Goal: Task Accomplishment & Management: Manage account settings

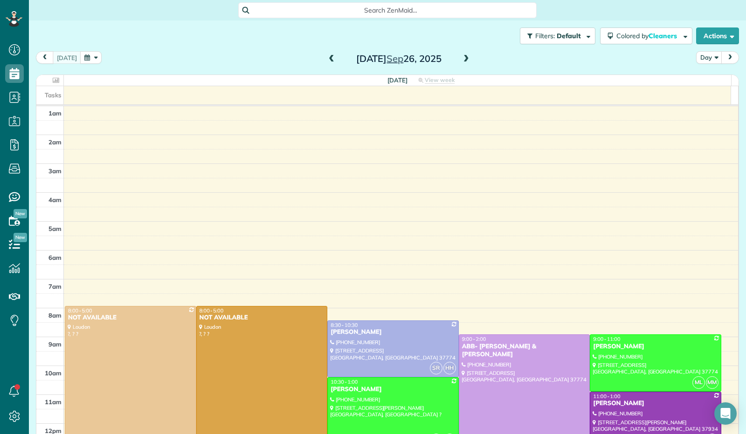
scroll to position [172, 0]
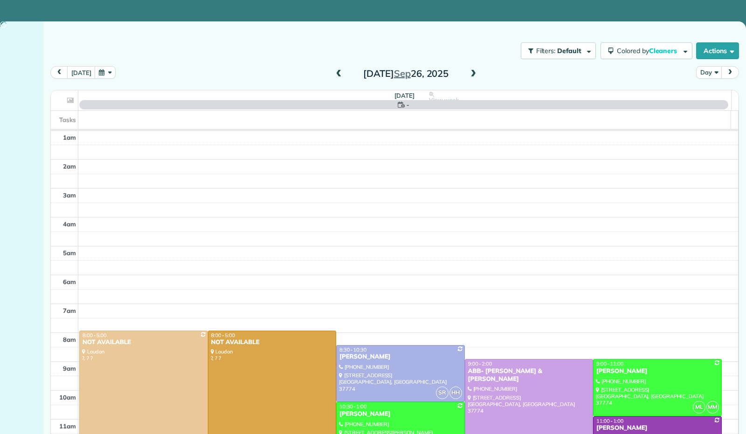
scroll to position [169, 0]
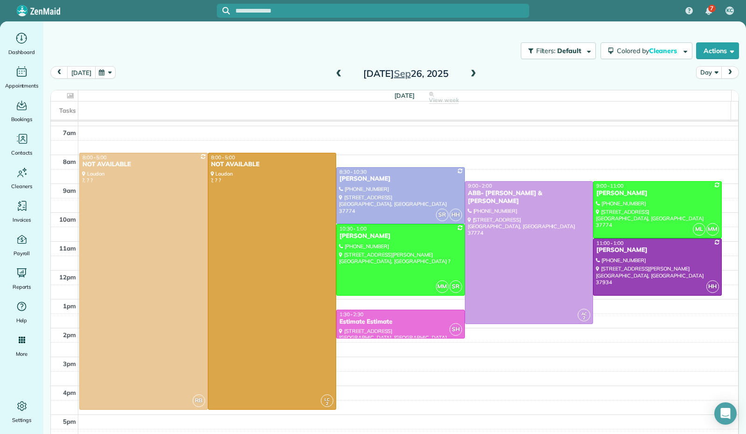
click at [82, 72] on button "[DATE]" at bounding box center [81, 72] width 28 height 13
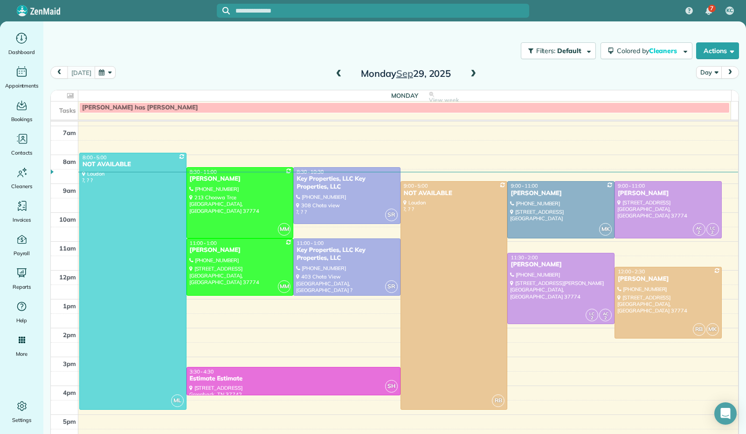
click at [100, 72] on button "button" at bounding box center [105, 72] width 21 height 13
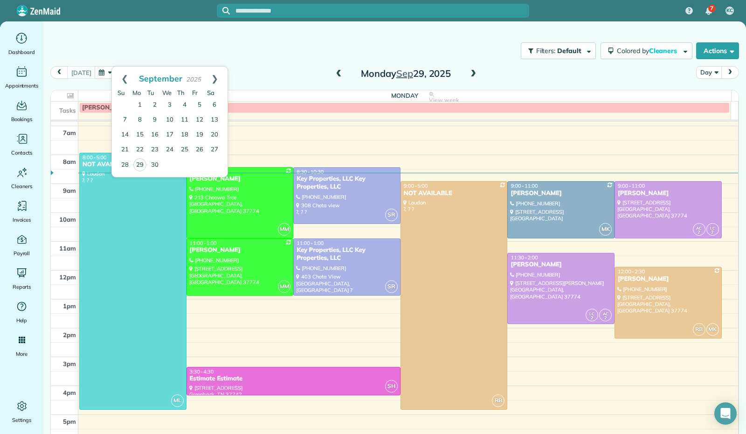
click at [745, 30] on main "Filters: Default Colored by Cleaners Color by Cleaner Color by Team Color by St…" at bounding box center [394, 227] width 702 height 413
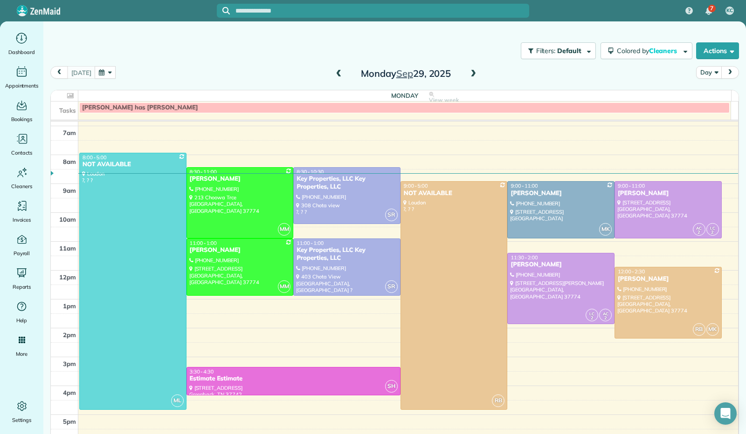
click at [102, 70] on button "button" at bounding box center [105, 72] width 21 height 13
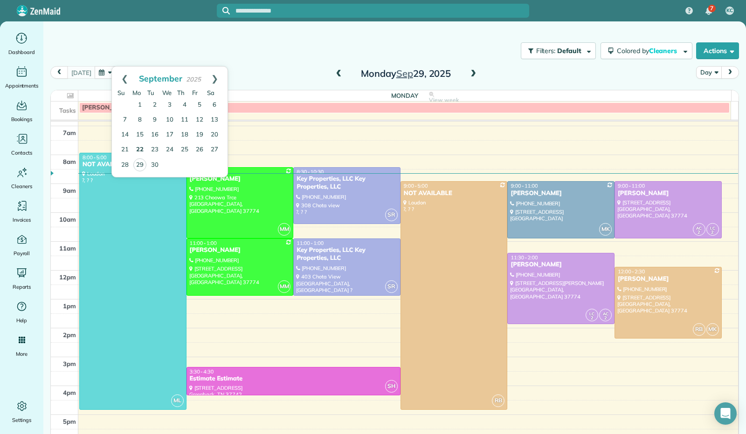
click at [140, 149] on link "22" at bounding box center [139, 150] width 15 height 15
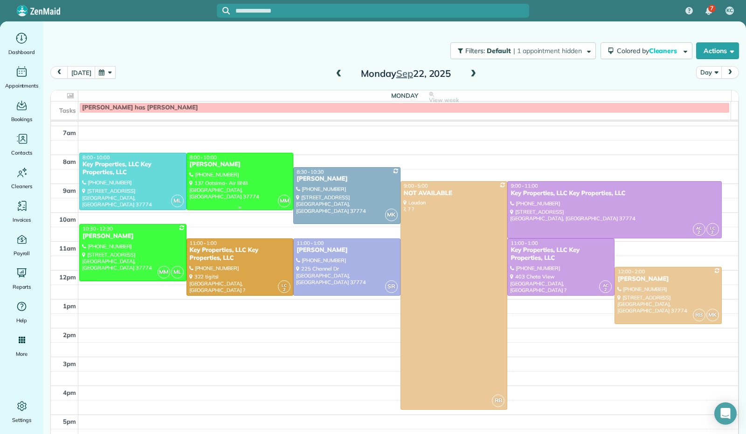
click at [231, 167] on div "Michele Albohn" at bounding box center [240, 165] width 102 height 8
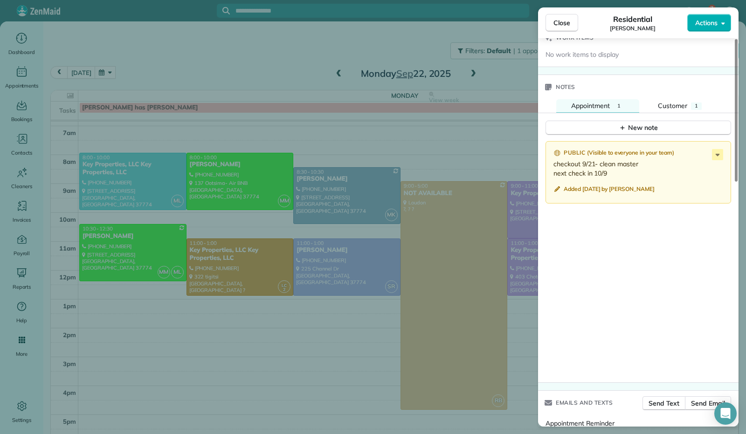
scroll to position [665, 0]
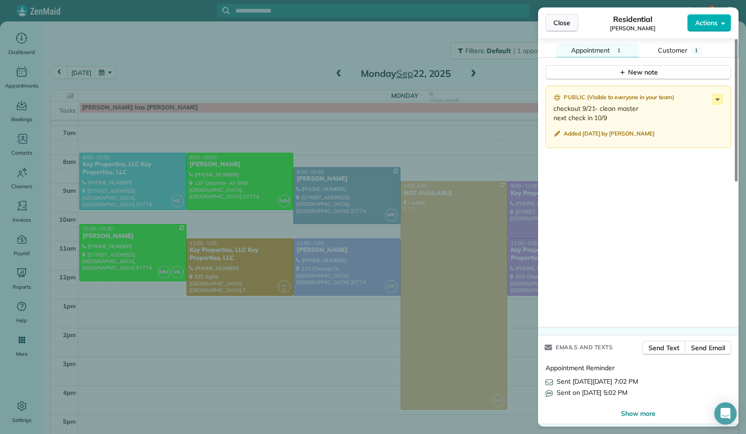
click at [557, 24] on span "Close" at bounding box center [561, 22] width 17 height 9
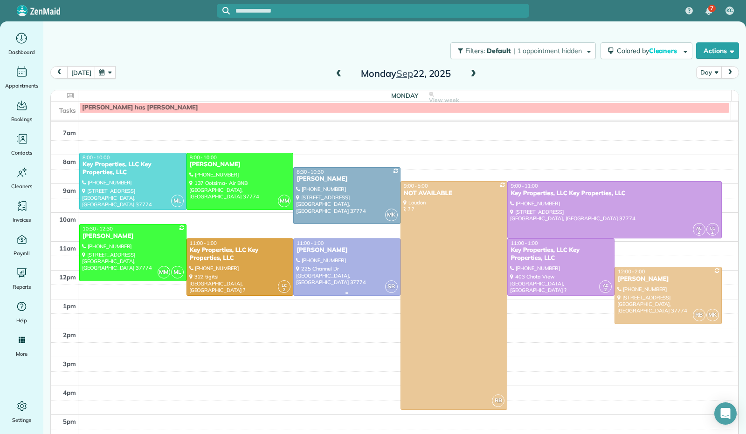
click at [321, 276] on div at bounding box center [347, 267] width 106 height 56
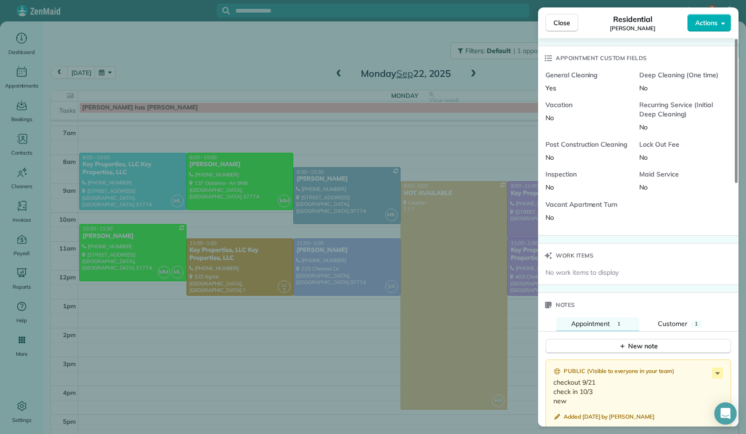
scroll to position [560, 0]
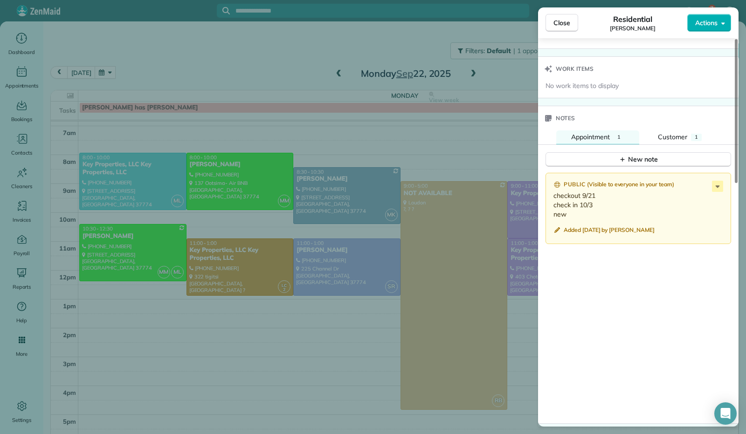
click at [563, 31] on button "Close" at bounding box center [561, 23] width 33 height 18
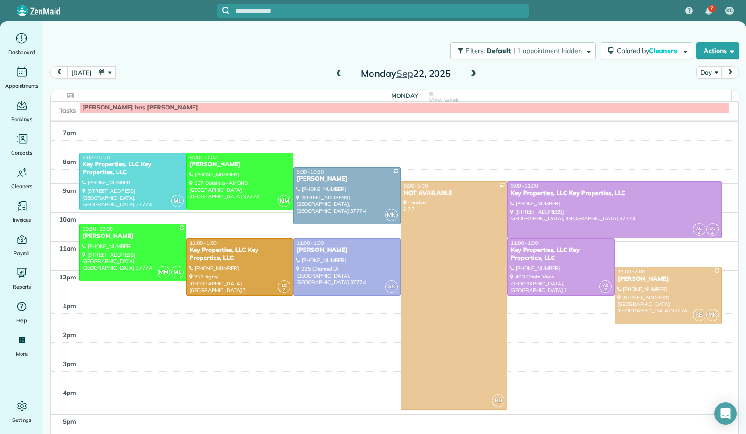
click at [468, 71] on span at bounding box center [473, 74] width 10 height 8
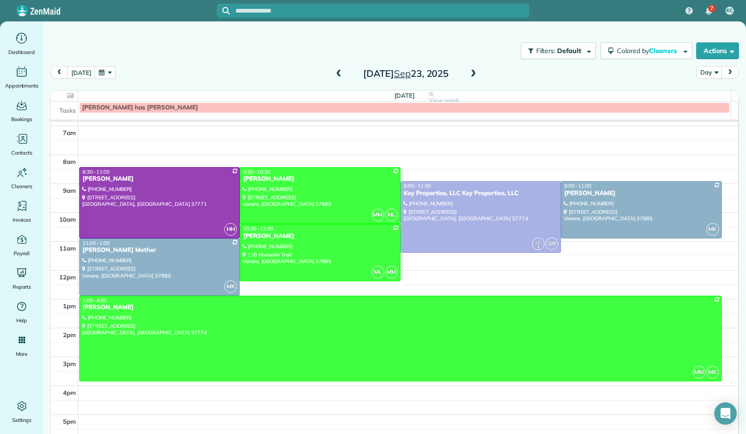
click at [469, 71] on span at bounding box center [473, 74] width 10 height 8
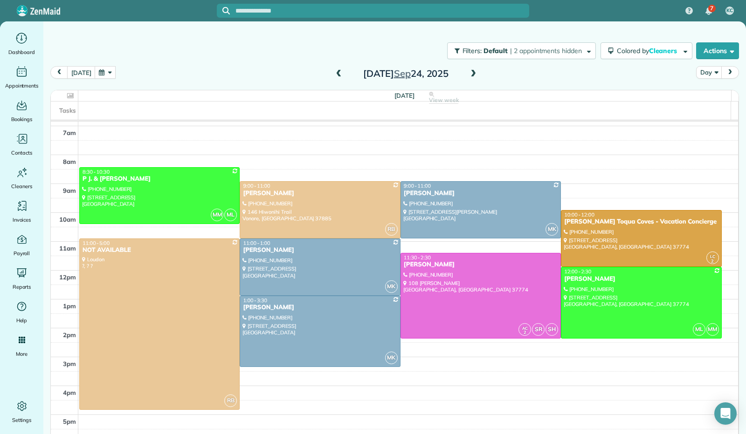
click at [471, 79] on span at bounding box center [473, 74] width 10 height 14
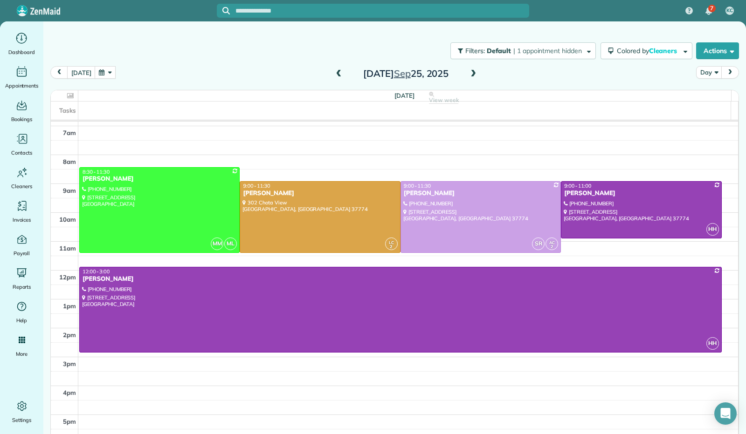
click at [468, 77] on span at bounding box center [473, 74] width 10 height 8
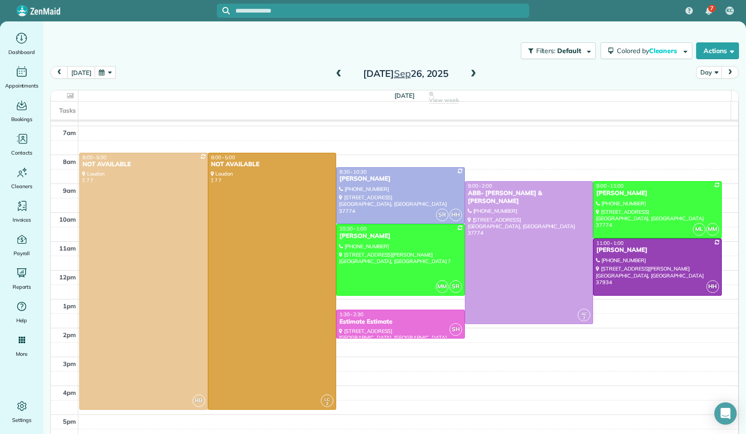
click at [469, 78] on span at bounding box center [473, 74] width 10 height 8
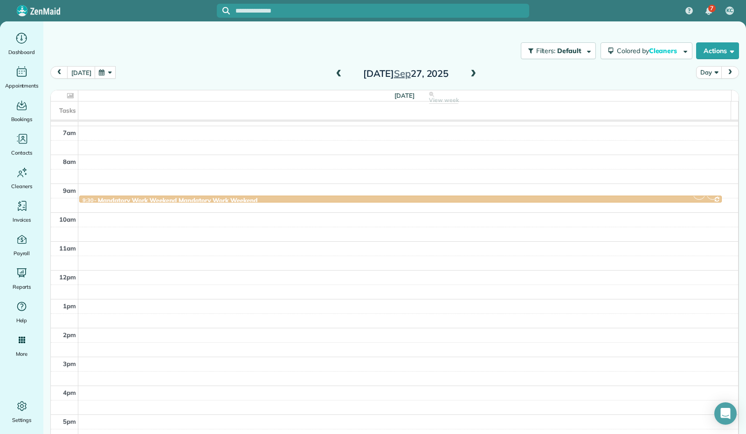
click at [468, 76] on span at bounding box center [473, 74] width 10 height 8
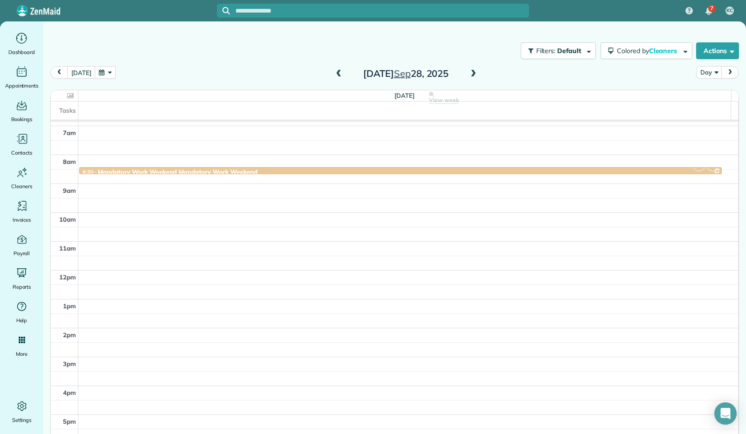
click at [468, 76] on span at bounding box center [473, 74] width 10 height 8
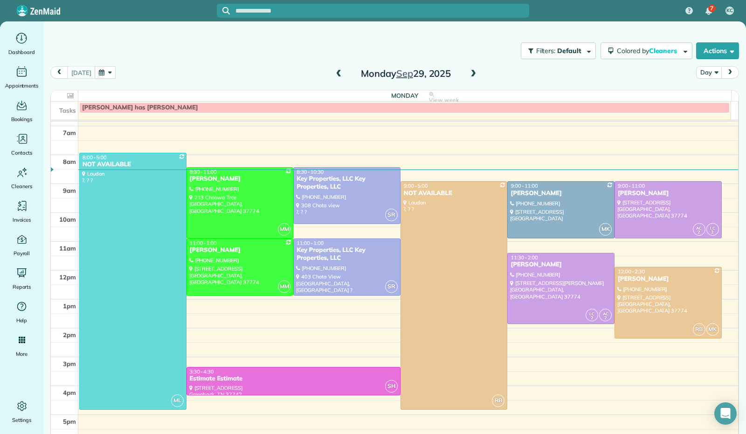
click at [468, 76] on span at bounding box center [473, 74] width 10 height 8
